Goal: Check status: Check status

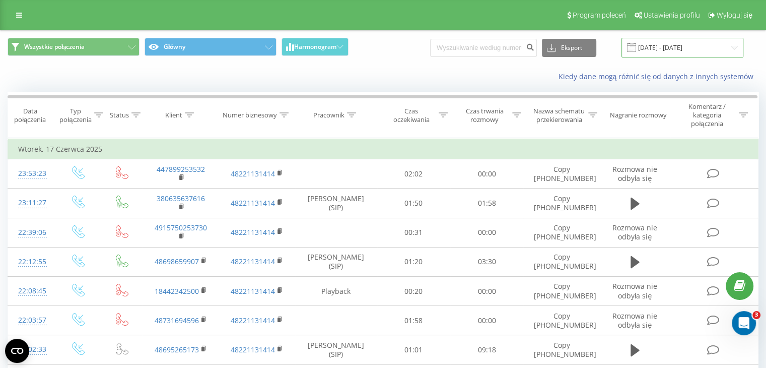
click at [679, 42] on input "17.06.2025 - 17.06.2025" at bounding box center [683, 48] width 122 height 20
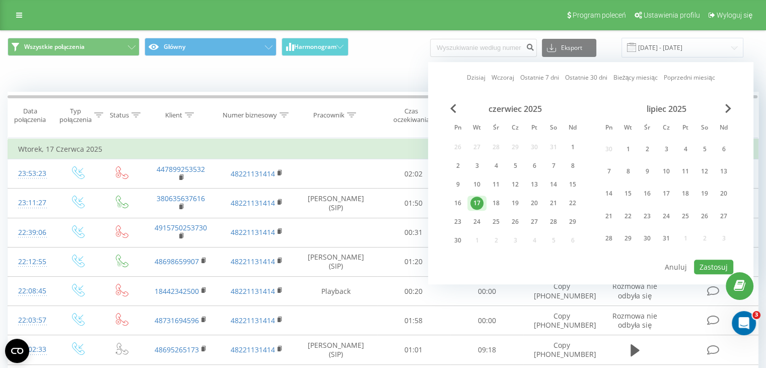
click at [467, 80] on link "Dzisiaj" at bounding box center [475, 78] width 19 height 10
click at [714, 265] on button "Zastosuj" at bounding box center [713, 266] width 39 height 15
type input "20.09.2025 - 20.09.2025"
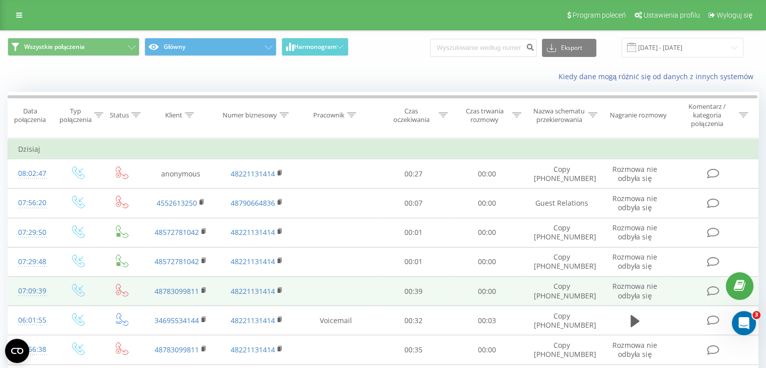
drag, startPoint x: 714, startPoint y: 265, endPoint x: 688, endPoint y: 300, distance: 43.3
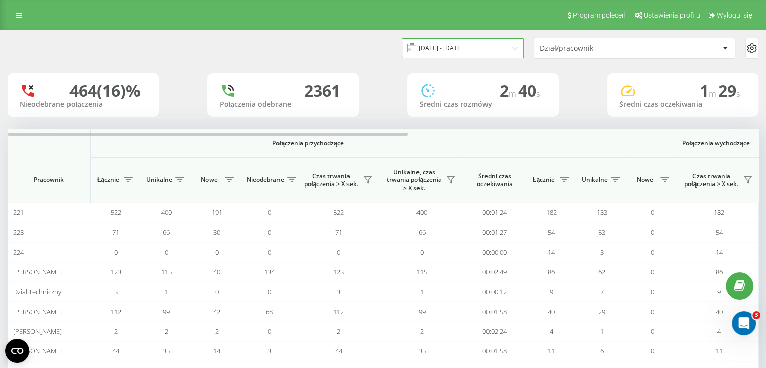
click at [498, 43] on input "01.06.2025 - 17.06.2025" at bounding box center [463, 48] width 122 height 20
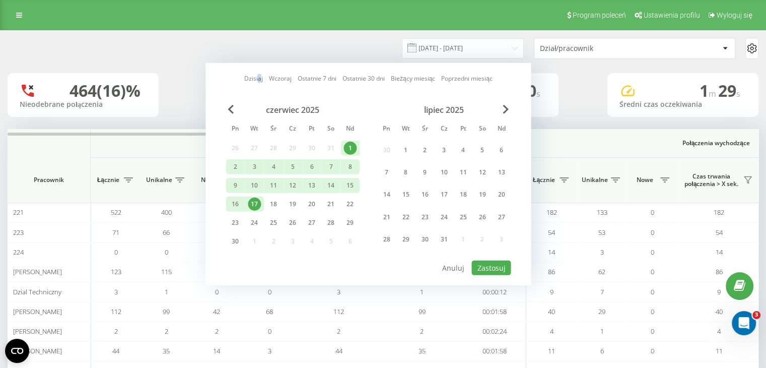
click at [258, 75] on link "Dzisiaj" at bounding box center [253, 79] width 19 height 10
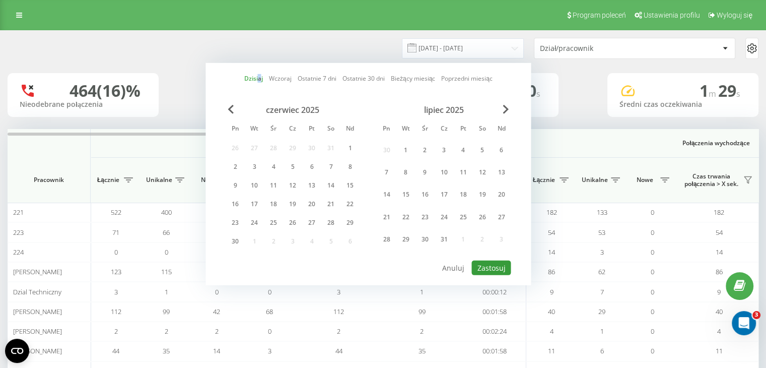
click at [482, 260] on button "Zastosuj" at bounding box center [490, 267] width 39 height 15
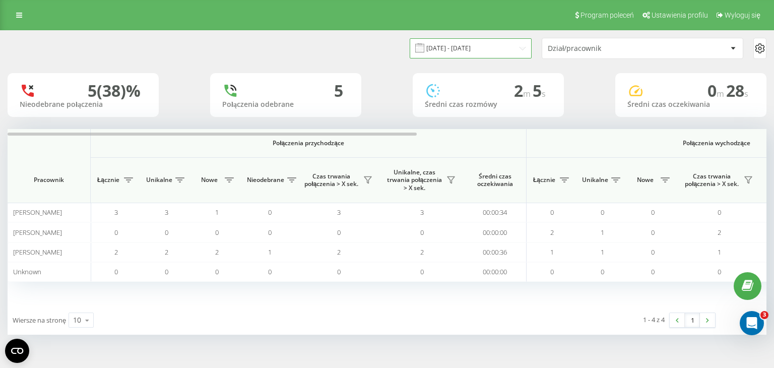
click at [465, 42] on input "20.09.2025 - 20.09.2025" at bounding box center [470, 48] width 122 height 20
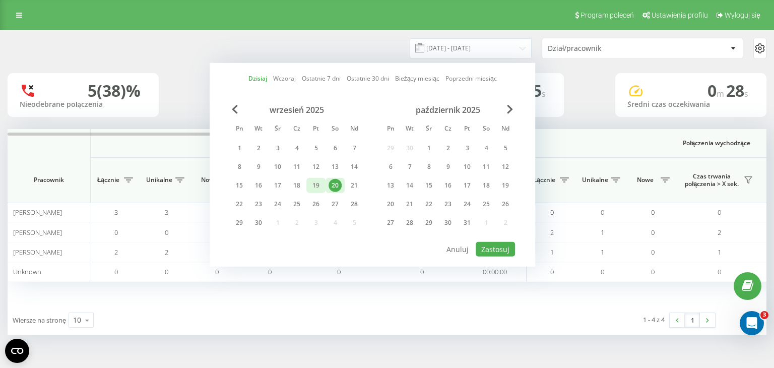
click at [323, 178] on div "19" at bounding box center [315, 185] width 19 height 15
click at [486, 247] on button "Zastosuj" at bounding box center [494, 249] width 39 height 15
type input "19.09.2025 - 19.09.2025"
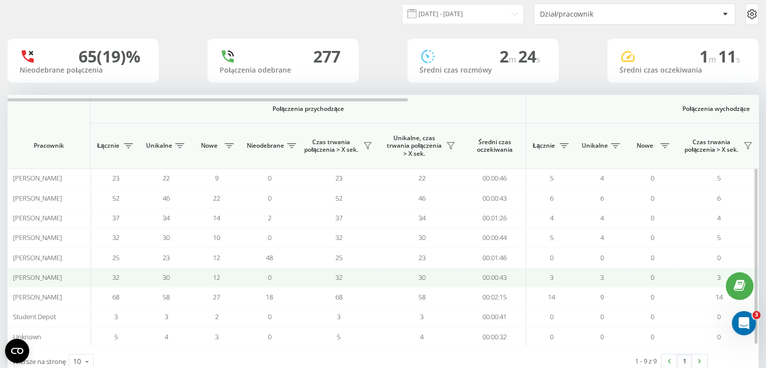
scroll to position [60, 0]
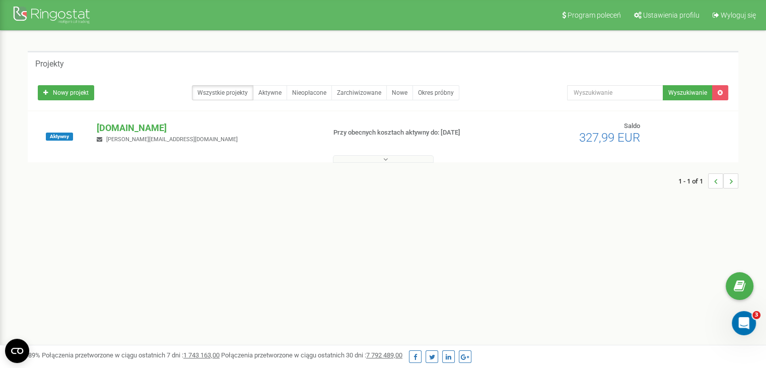
click at [403, 160] on div "Projekty Nowy projekt Wszystkie projekty Aktywne Nieopłacone Zarchiwizowane Now…" at bounding box center [383, 125] width 726 height 148
click at [402, 158] on button at bounding box center [383, 159] width 101 height 8
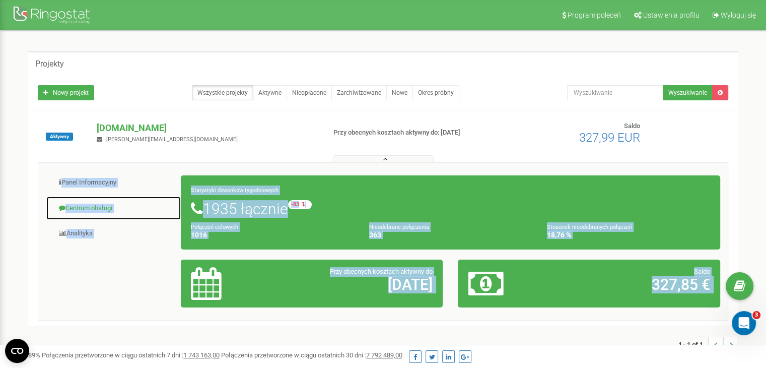
click at [103, 210] on link "Centrum obsługi" at bounding box center [113, 208] width 135 height 25
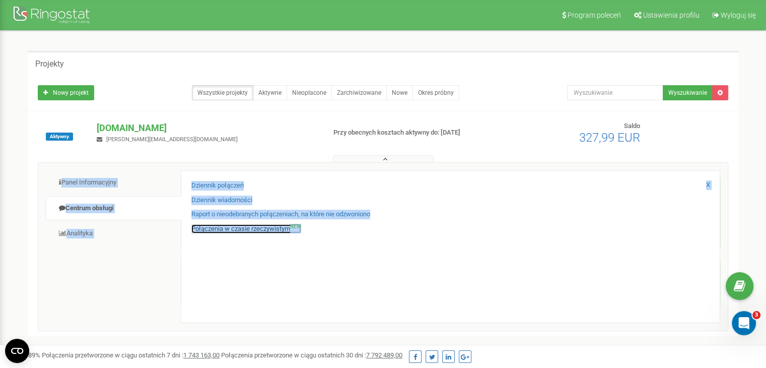
click at [227, 227] on link "Połączenia w czasie rzeczywistym NEW" at bounding box center [246, 229] width 110 height 10
